Goal: Task Accomplishment & Management: Use online tool/utility

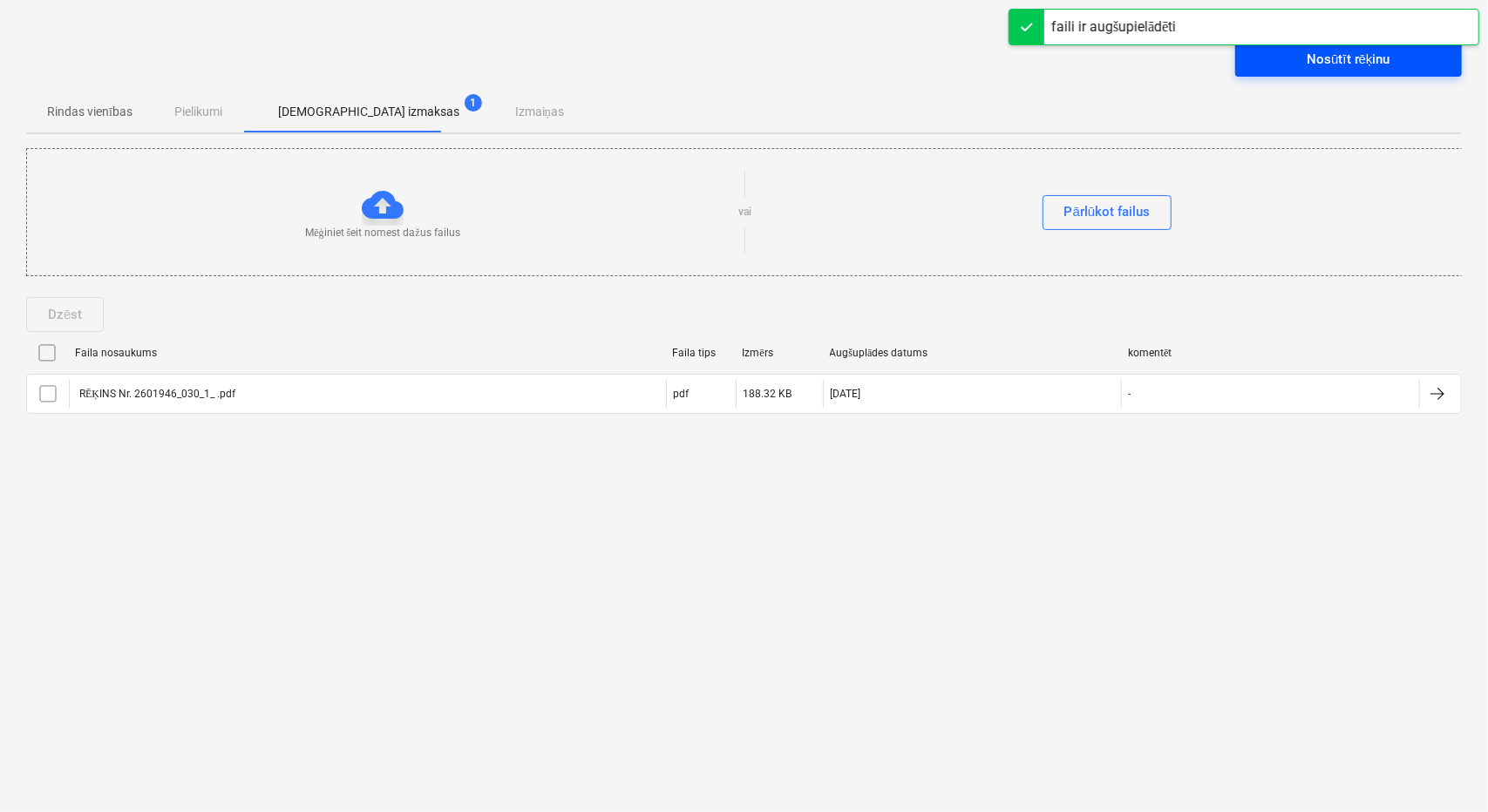
click at [1326, 58] on div "Nosūtīt rēķinu" at bounding box center [1348, 59] width 83 height 23
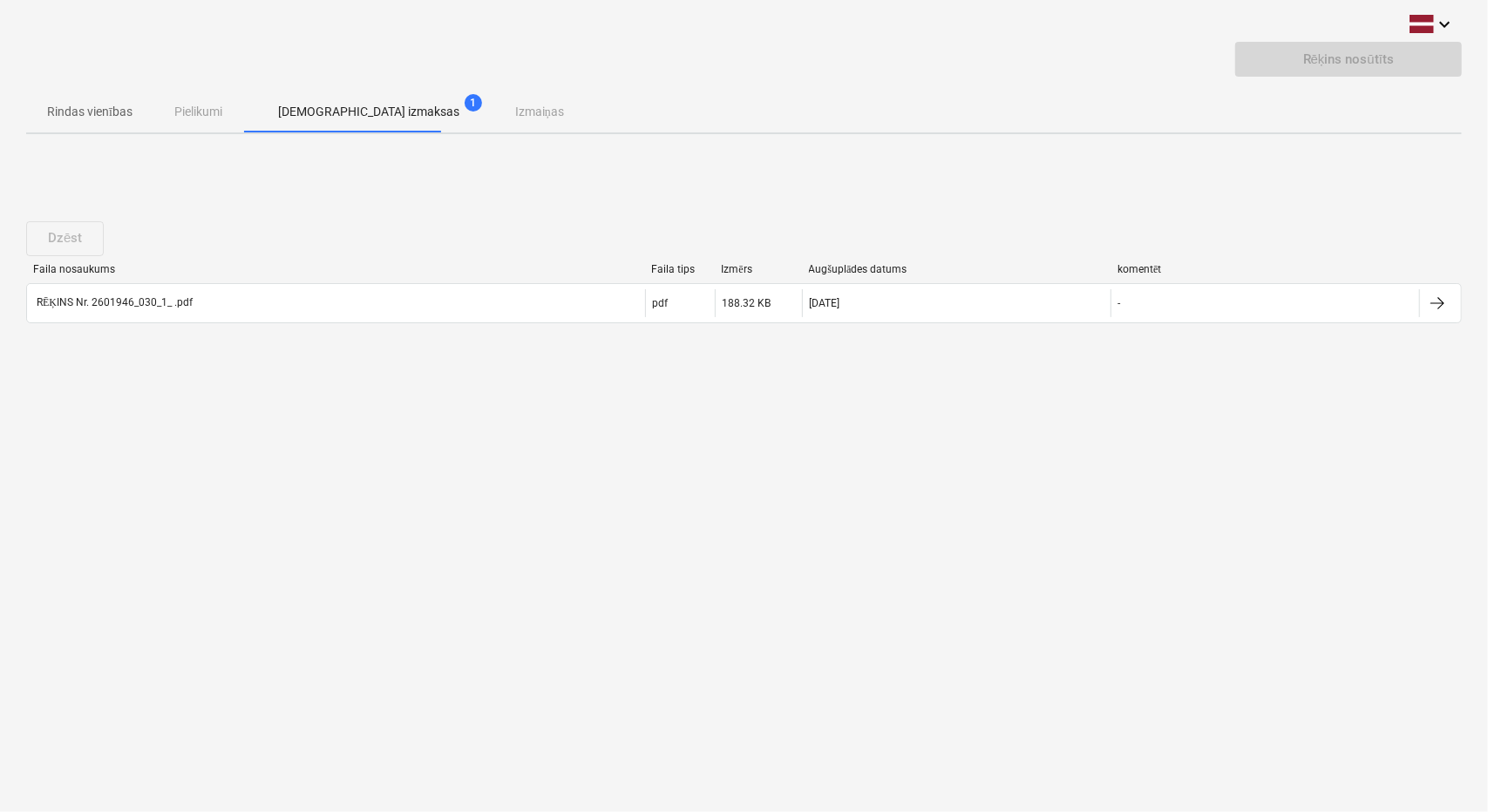
click at [105, 432] on div "keyboard_arrow_down Rēķins nosūtīts Rindas vienības Pielikumi Apstiprinātas izm…" at bounding box center [744, 406] width 1488 height 812
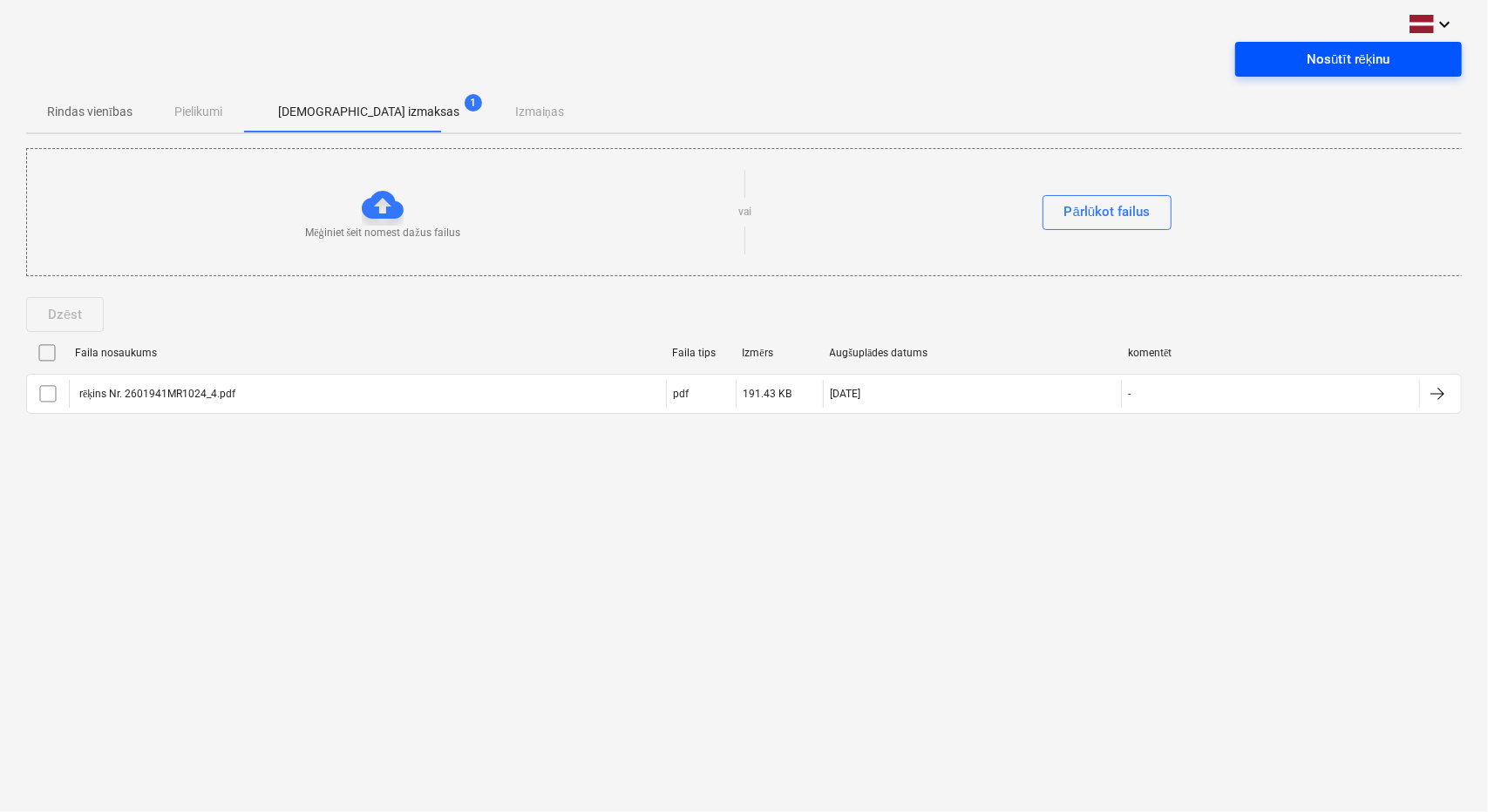
click at [1337, 52] on div "Nosūtīt rēķinu" at bounding box center [1348, 59] width 83 height 23
